Goal: Transaction & Acquisition: Purchase product/service

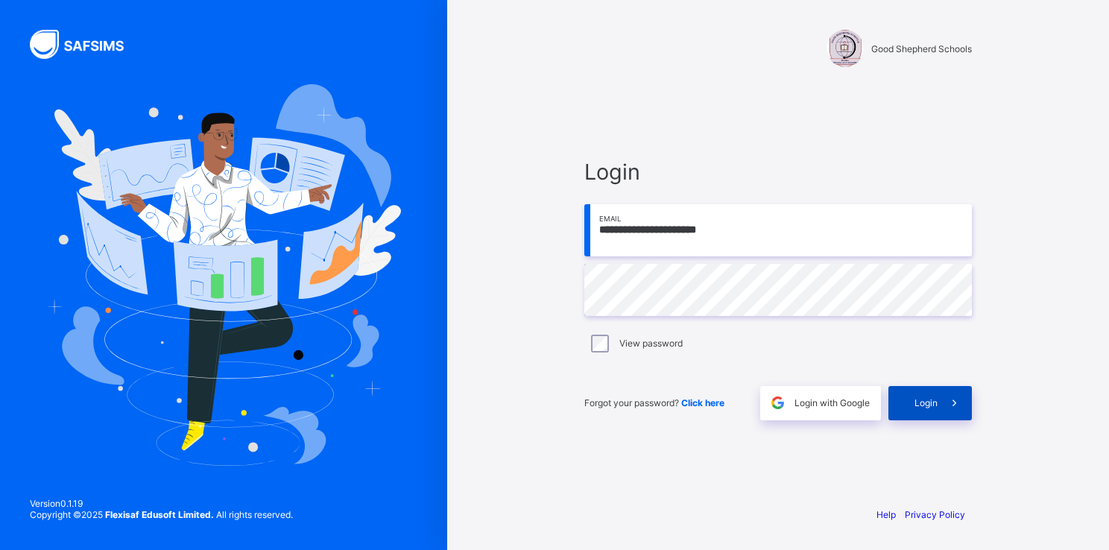
click at [923, 410] on div "Login" at bounding box center [931, 403] width 84 height 34
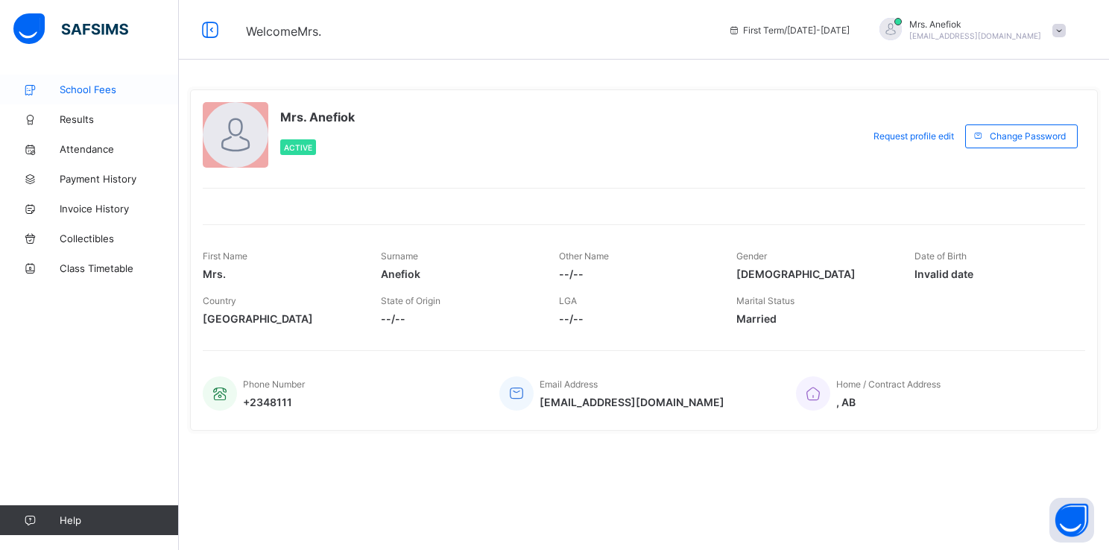
click at [95, 89] on span "School Fees" at bounding box center [119, 90] width 119 height 12
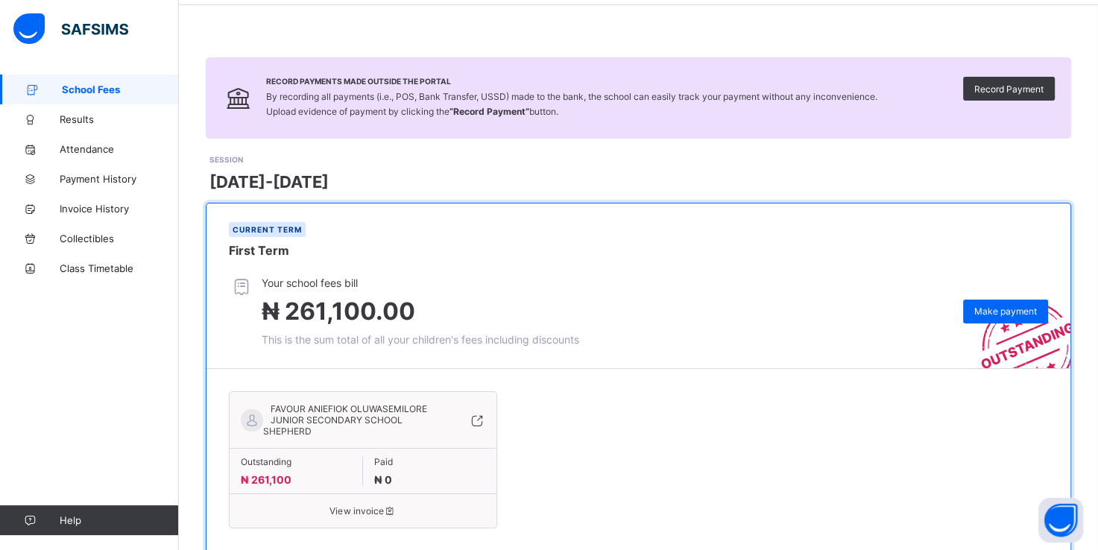
scroll to position [97, 0]
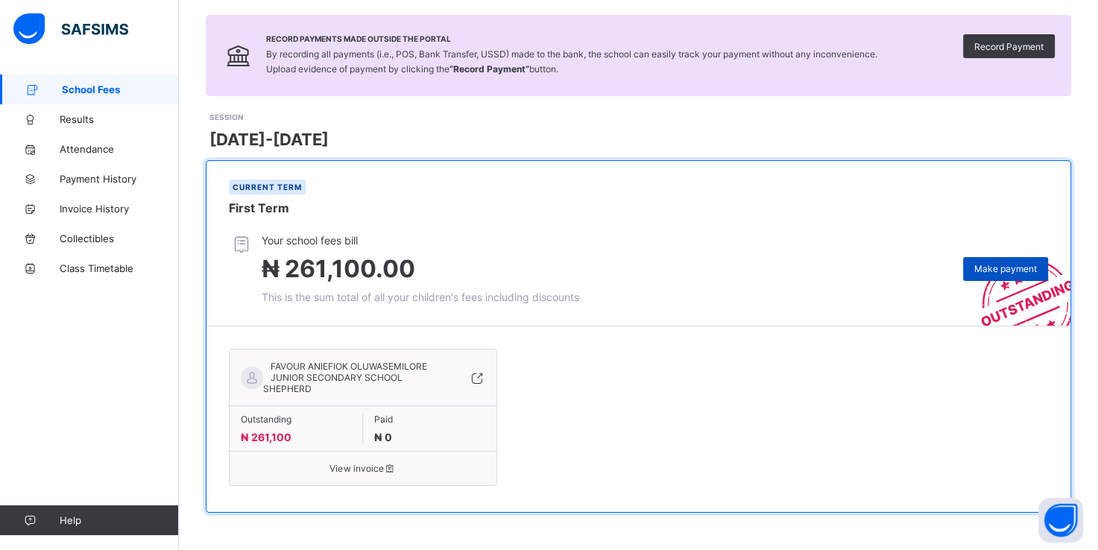
click at [1013, 270] on span "Make payment" at bounding box center [1006, 268] width 63 height 11
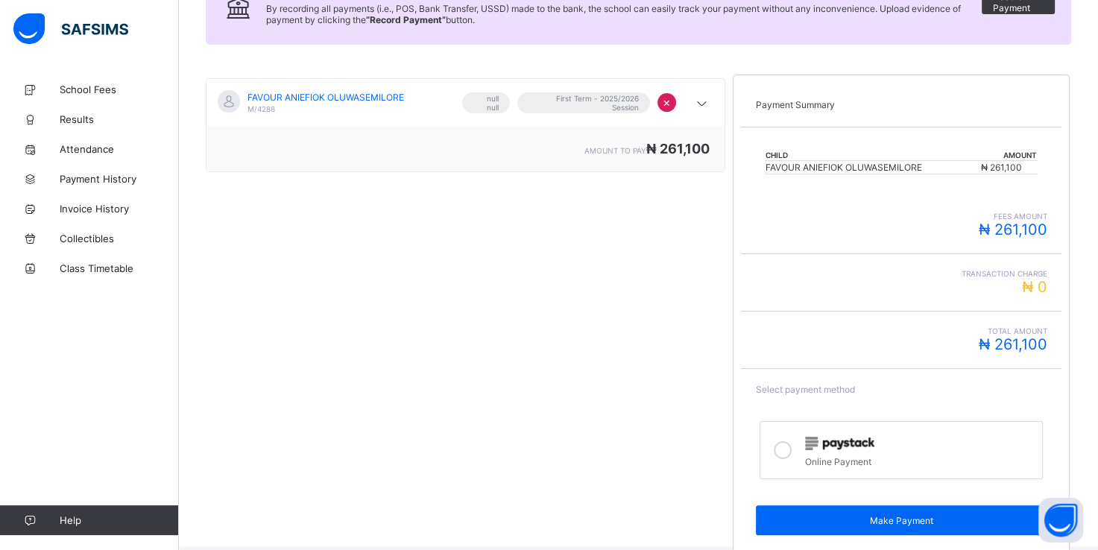
scroll to position [214, 0]
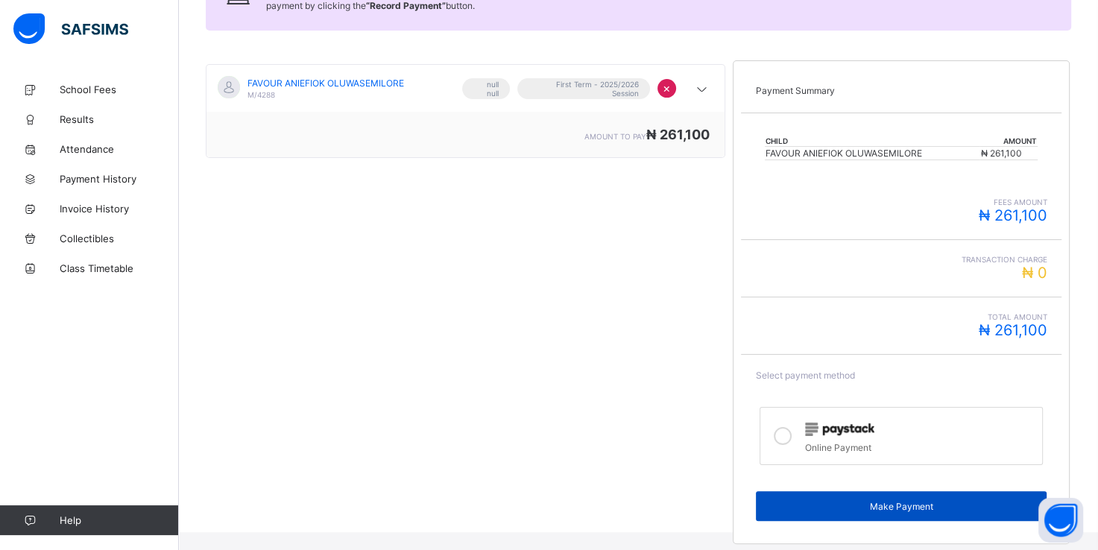
click at [882, 501] on span "Make Payment" at bounding box center [901, 506] width 269 height 11
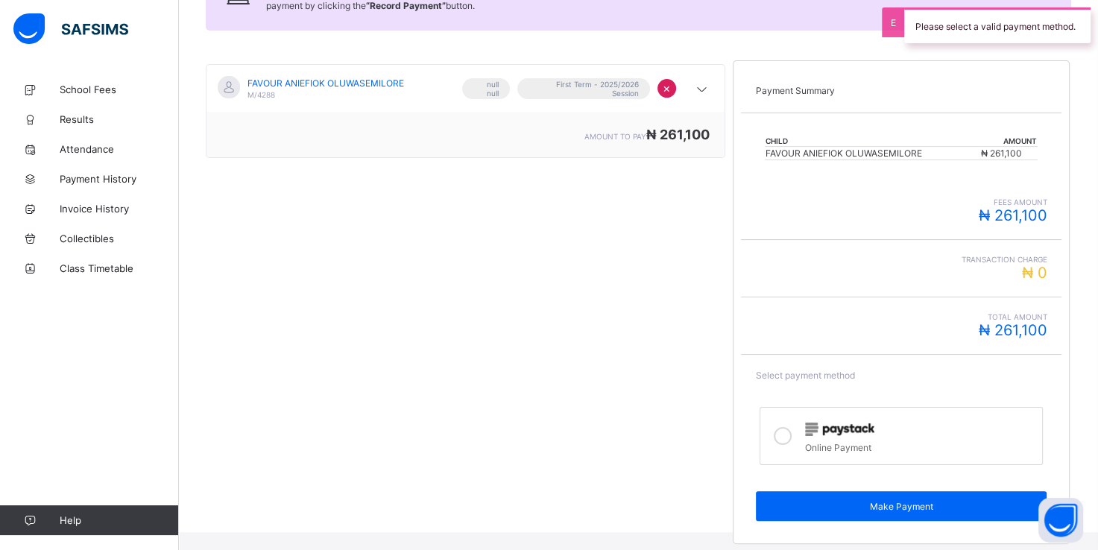
click at [790, 436] on icon at bounding box center [783, 436] width 18 height 18
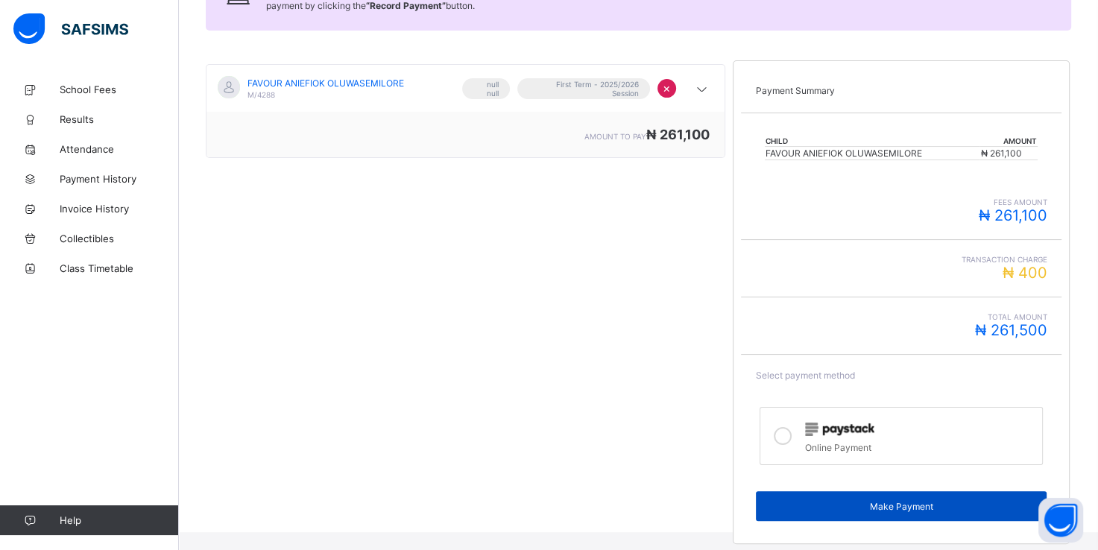
click at [878, 501] on span "Make Payment" at bounding box center [901, 506] width 269 height 11
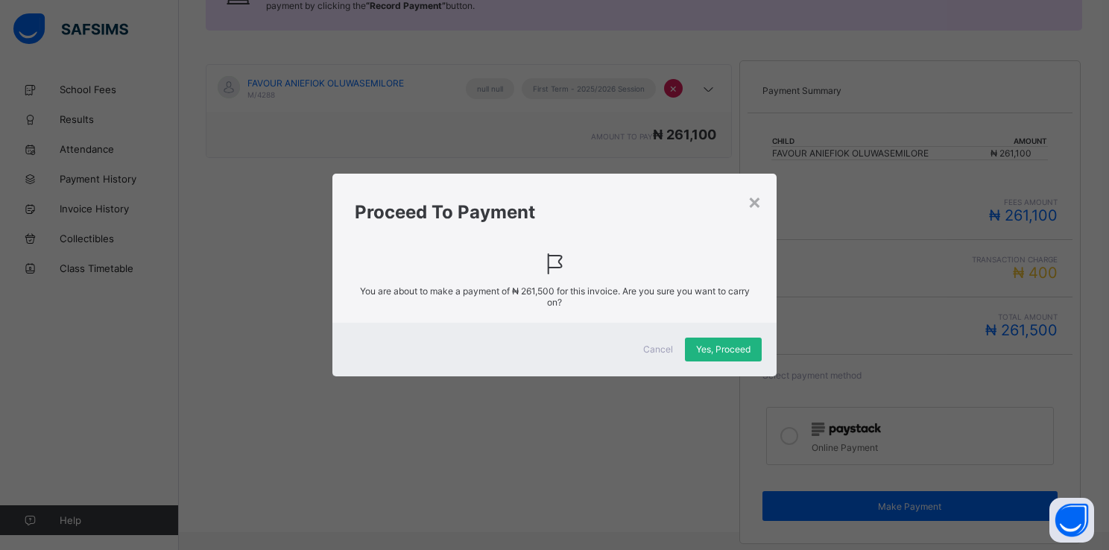
click at [717, 348] on span "Yes, Proceed" at bounding box center [723, 349] width 54 height 11
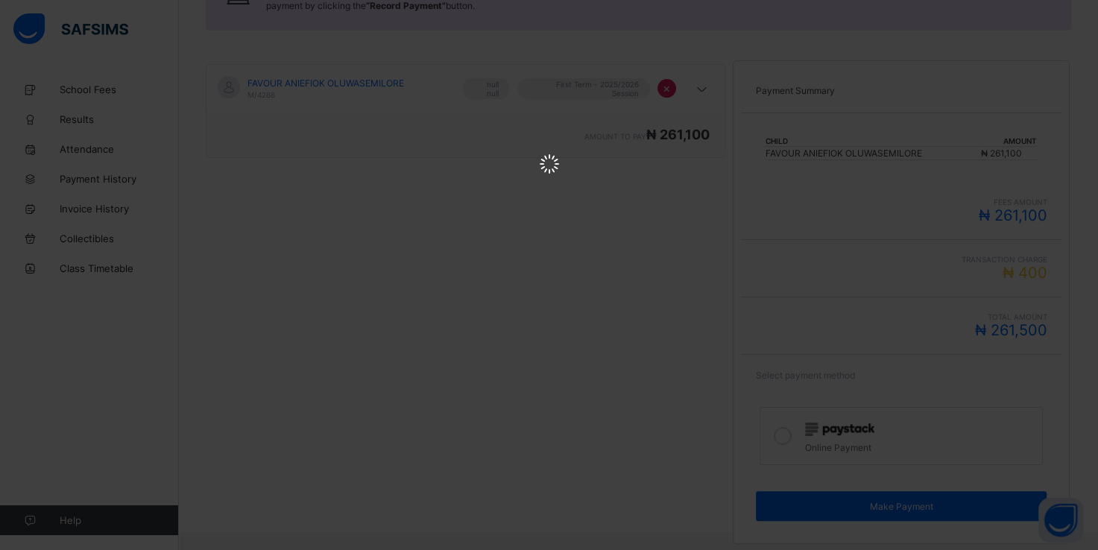
scroll to position [0, 0]
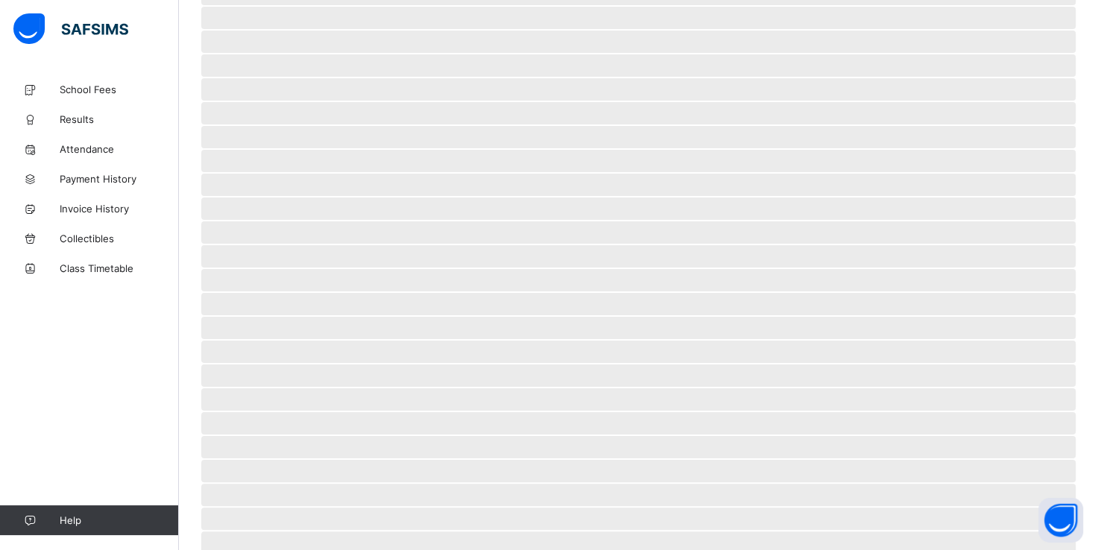
scroll to position [34, 0]
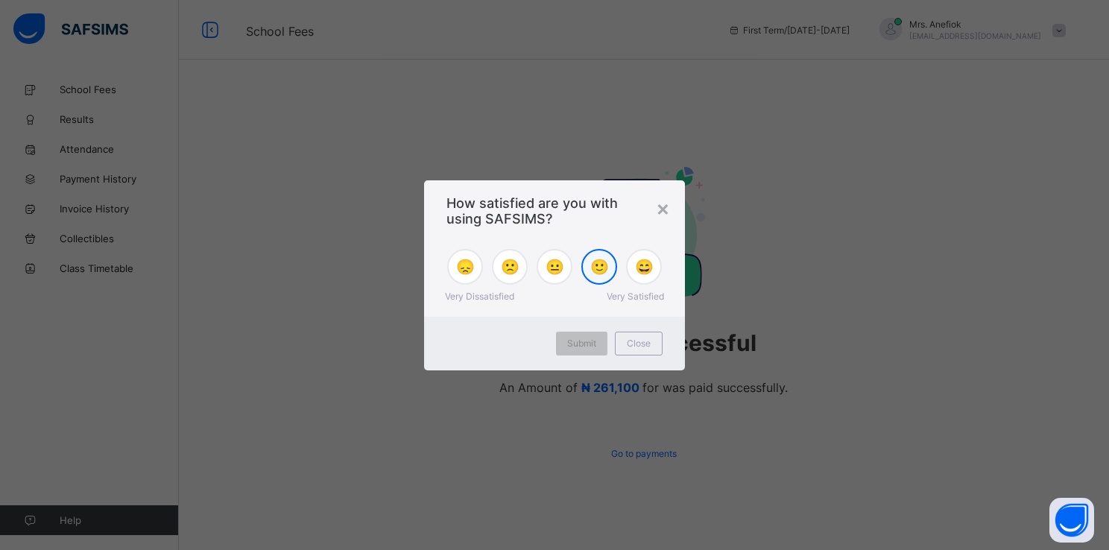
click at [599, 266] on span "🙂" at bounding box center [600, 267] width 19 height 18
drag, startPoint x: 599, startPoint y: 266, endPoint x: 584, endPoint y: 344, distance: 79.1
click at [584, 344] on div "× How satisfied are you with using SAFSIMS? 😞 🙁 😐 🙂 😄 Very Dissatisfied Very Sa…" at bounding box center [554, 275] width 261 height 190
click at [584, 344] on span "Submit" at bounding box center [581, 343] width 29 height 11
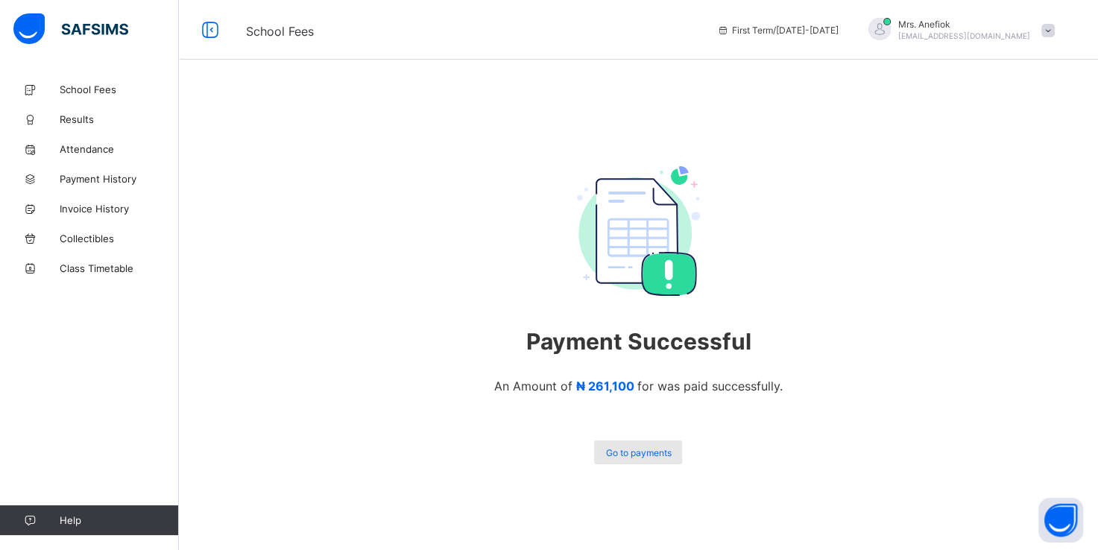
click at [643, 457] on span "Go to payments" at bounding box center [638, 452] width 66 height 11
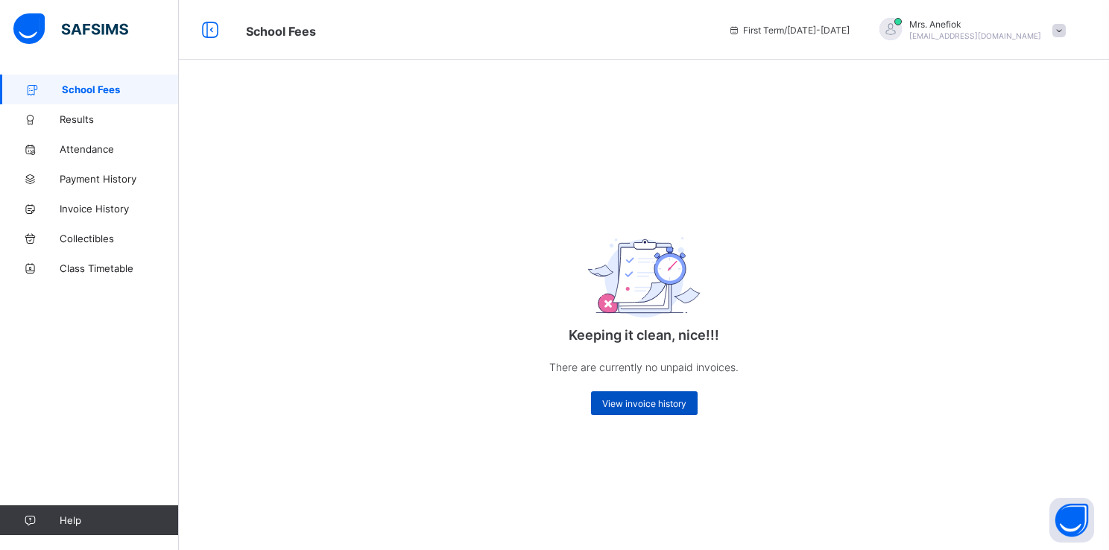
click at [669, 407] on span "View invoice history" at bounding box center [644, 403] width 84 height 11
click at [632, 407] on span "View invoice history" at bounding box center [644, 403] width 84 height 11
click at [652, 410] on div "View invoice history" at bounding box center [644, 403] width 107 height 24
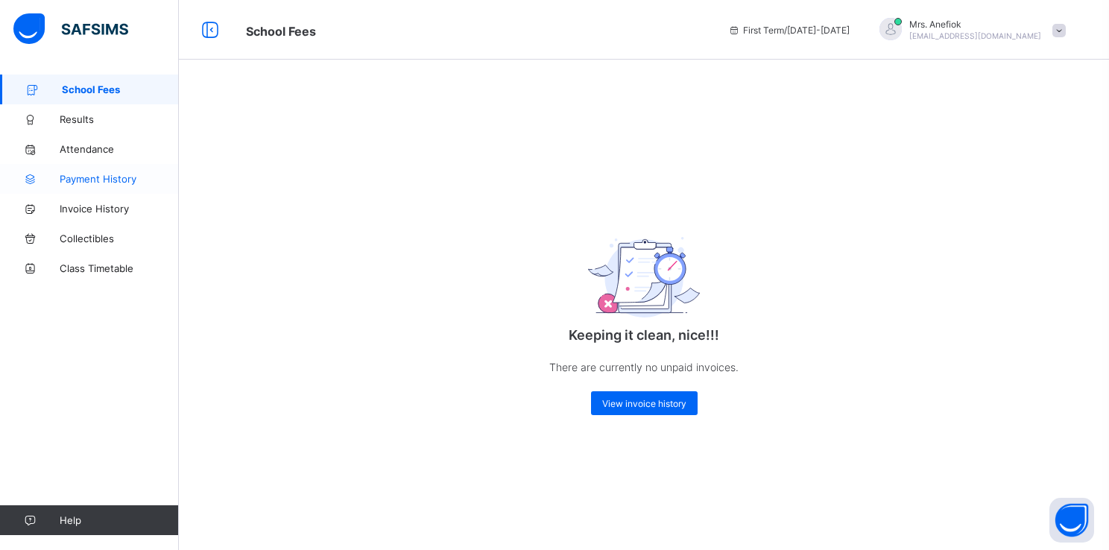
click at [126, 182] on span "Payment History" at bounding box center [119, 179] width 119 height 12
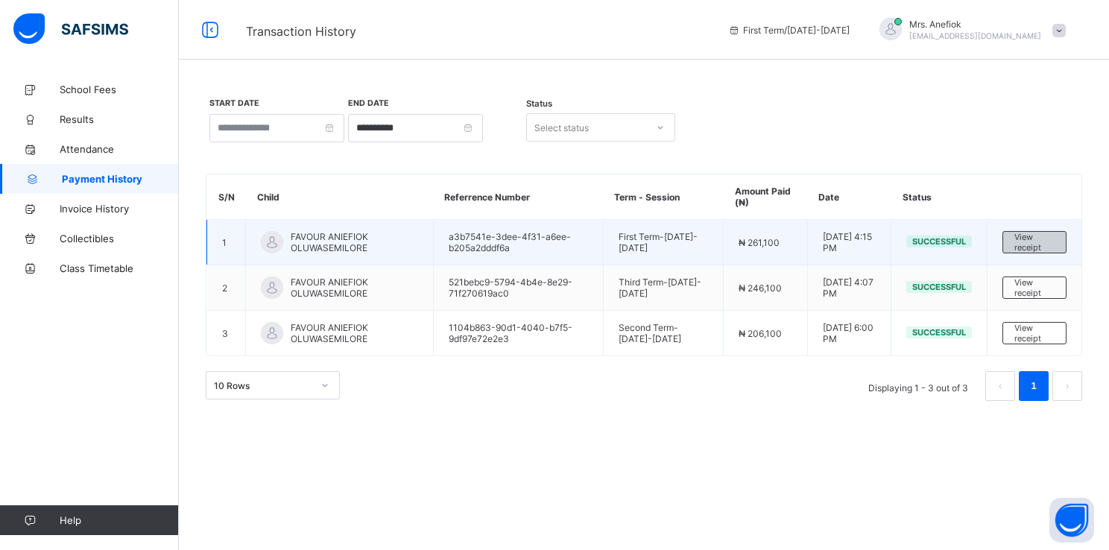
click at [1030, 236] on span "View receipt" at bounding box center [1035, 242] width 40 height 21
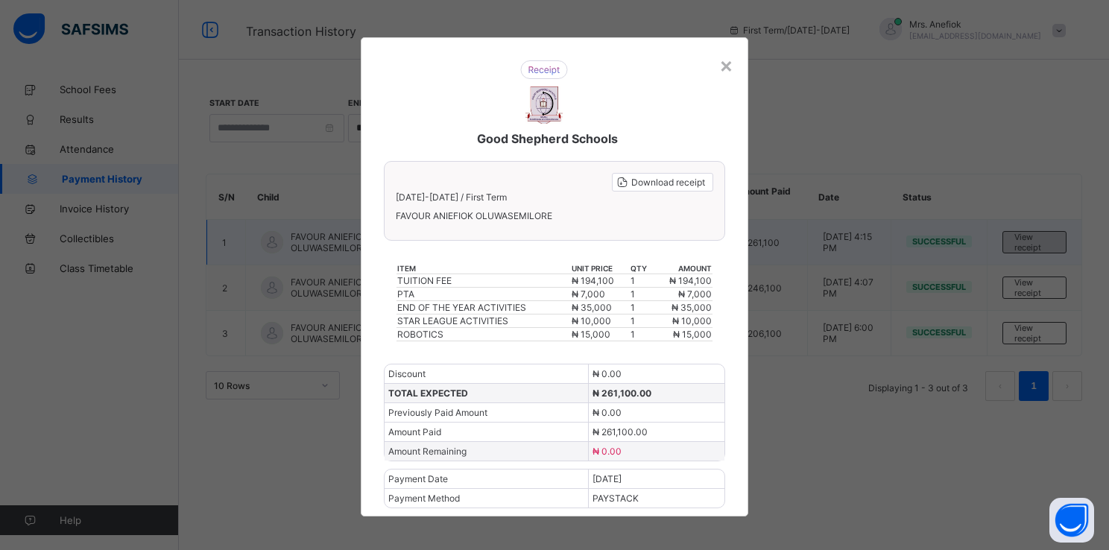
scroll to position [2, 0]
